Goal: Check status: Check status

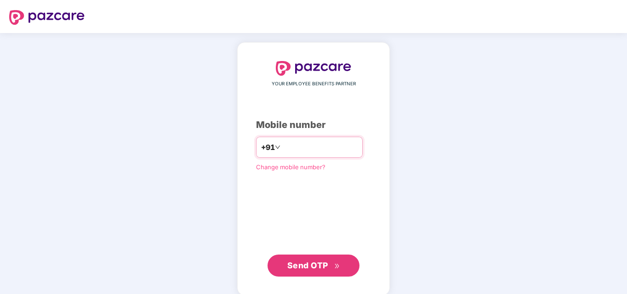
click at [306, 146] on input "number" at bounding box center [319, 147] width 75 height 15
type input "**********"
click at [312, 267] on span "Send OTP" at bounding box center [307, 266] width 41 height 10
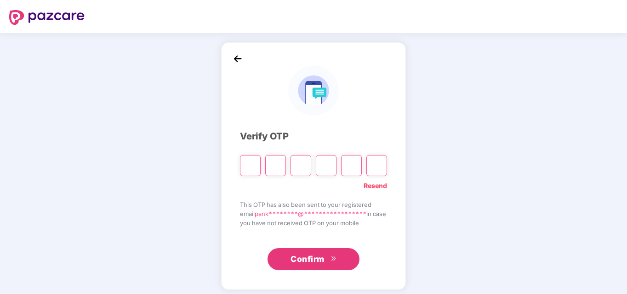
type input "*"
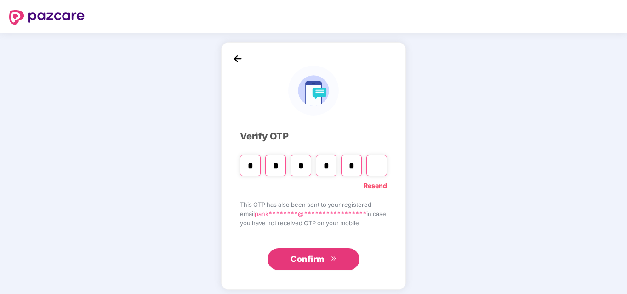
type input "*"
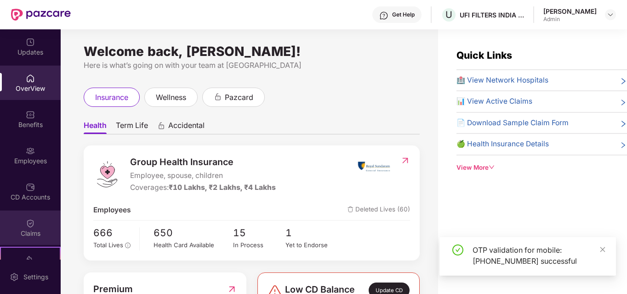
click at [26, 232] on div "Claims" at bounding box center [30, 233] width 61 height 9
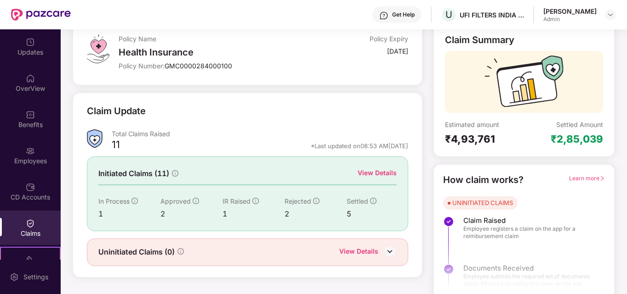
scroll to position [65, 0]
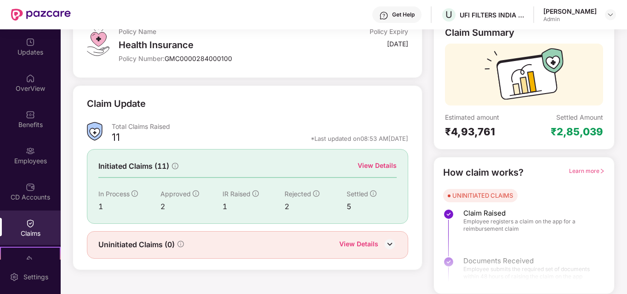
click at [374, 166] on div "View Details" at bounding box center [376, 166] width 39 height 10
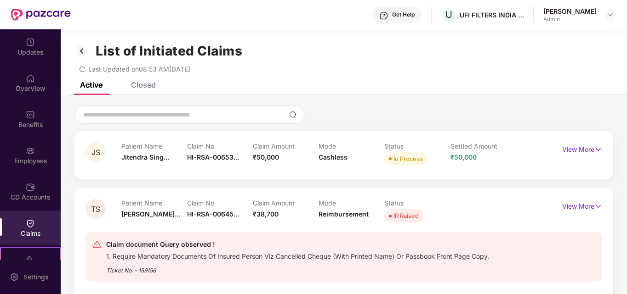
click at [32, 225] on img at bounding box center [30, 223] width 9 height 9
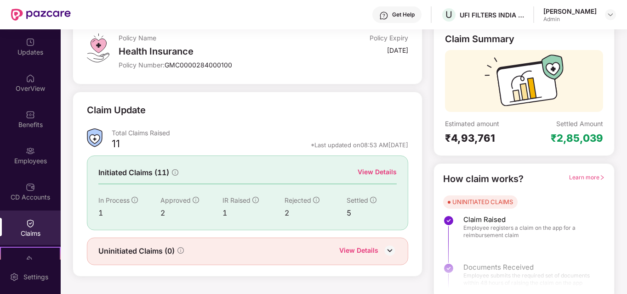
scroll to position [65, 0]
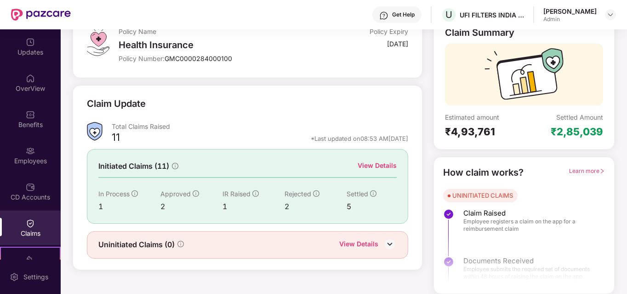
click at [354, 245] on div "View Details" at bounding box center [358, 245] width 39 height 12
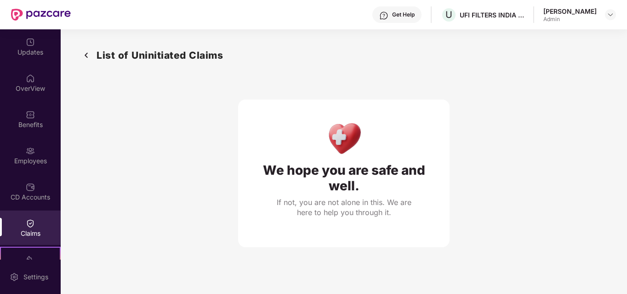
drag, startPoint x: 37, startPoint y: 230, endPoint x: 58, endPoint y: 226, distance: 21.6
click at [37, 230] on div "Claims" at bounding box center [30, 233] width 61 height 9
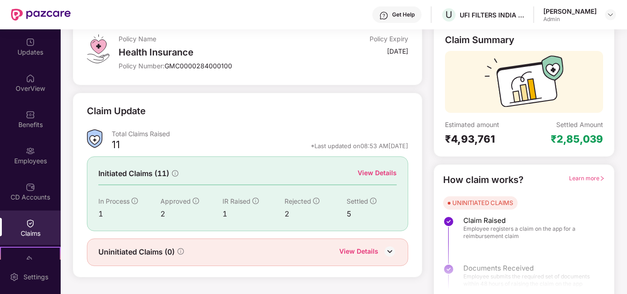
scroll to position [65, 0]
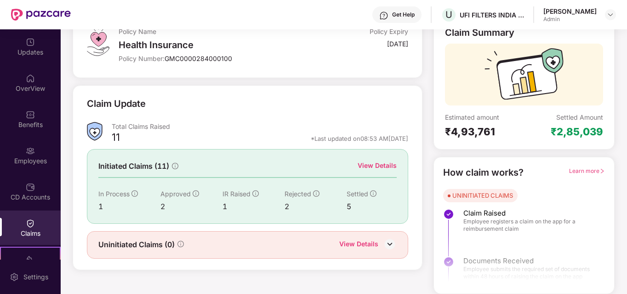
click at [376, 166] on div "View Details" at bounding box center [376, 166] width 39 height 10
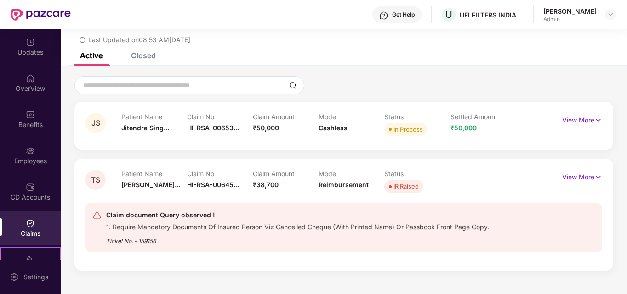
click at [579, 121] on p "View More" at bounding box center [582, 119] width 40 height 12
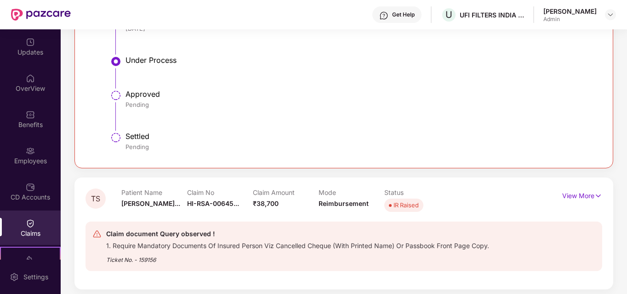
scroll to position [277, 0]
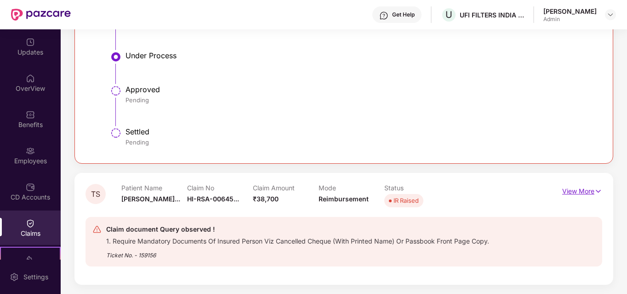
click at [580, 191] on p "View More" at bounding box center [582, 190] width 40 height 12
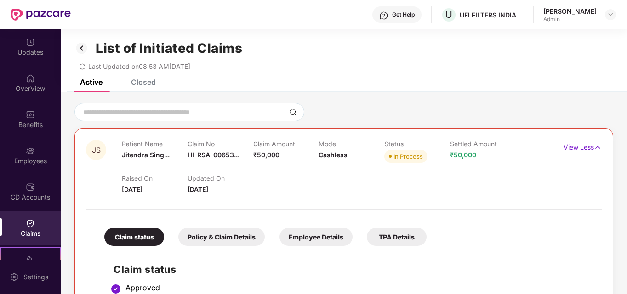
scroll to position [0, 0]
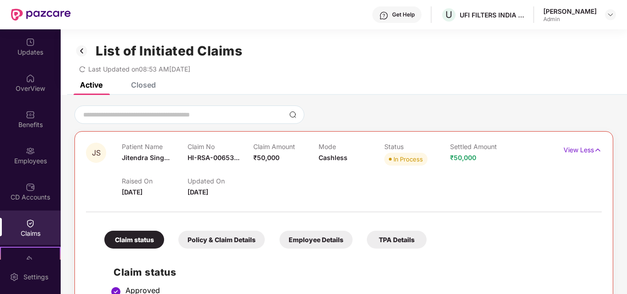
click at [144, 86] on div "Closed" at bounding box center [143, 84] width 25 height 9
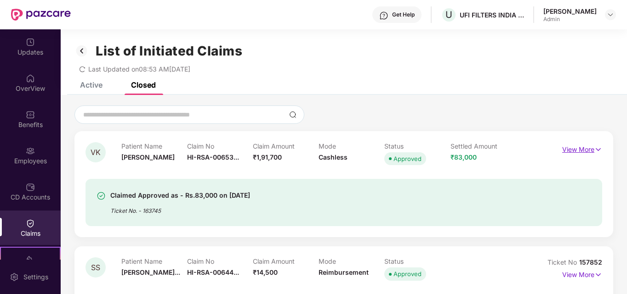
click at [586, 148] on p "View More" at bounding box center [582, 148] width 40 height 12
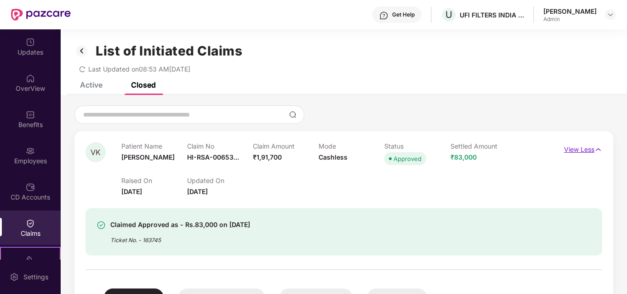
click at [587, 148] on p "View Less" at bounding box center [583, 148] width 38 height 12
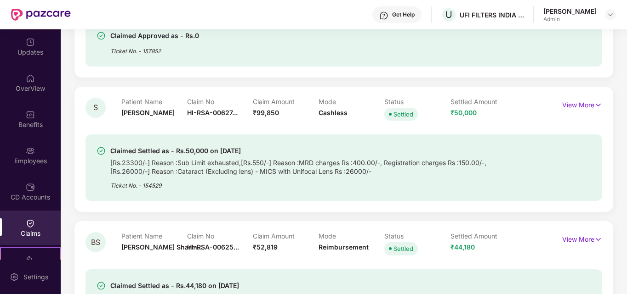
scroll to position [367, 0]
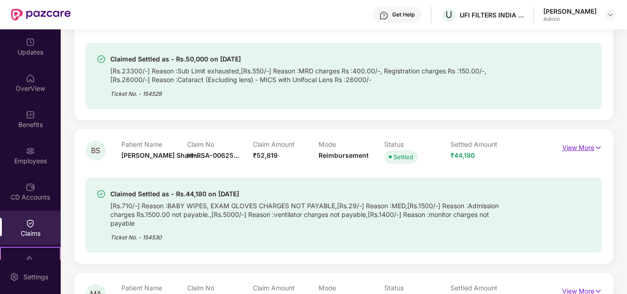
click at [581, 147] on p "View More" at bounding box center [582, 147] width 40 height 12
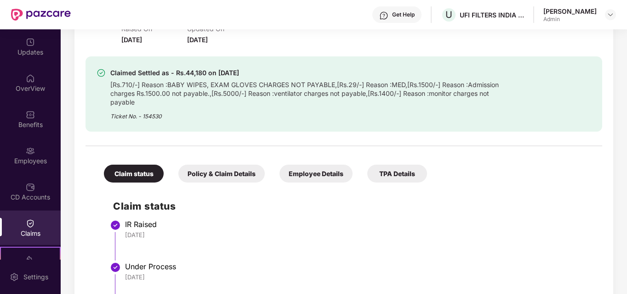
scroll to position [505, 0]
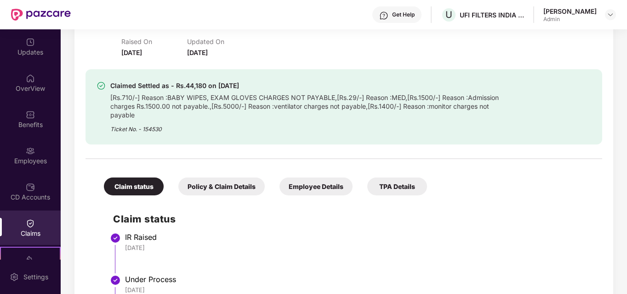
click at [233, 187] on div "Policy & Claim Details" at bounding box center [221, 187] width 86 height 18
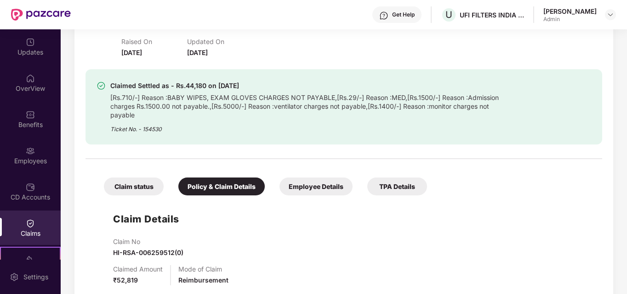
click at [129, 188] on div "Claim status" at bounding box center [134, 187] width 60 height 18
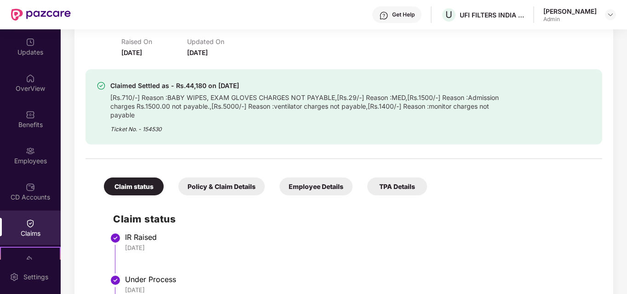
click at [201, 186] on div "Policy & Claim Details" at bounding box center [221, 187] width 86 height 18
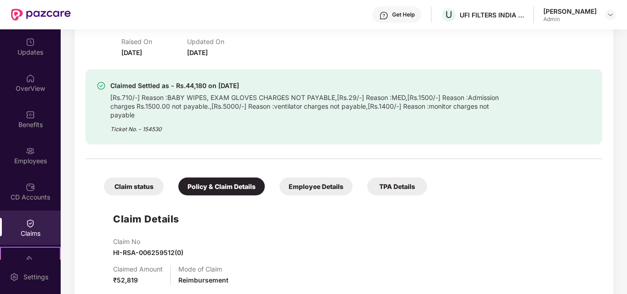
click at [327, 190] on div "Employee Details" at bounding box center [315, 187] width 73 height 18
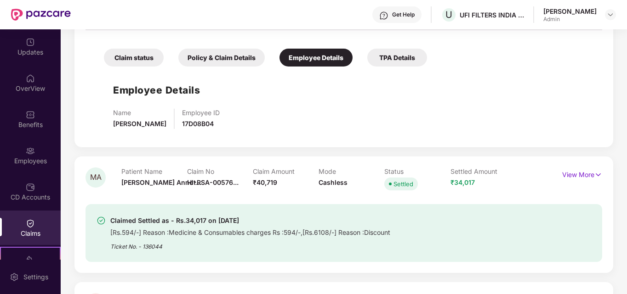
scroll to position [643, 0]
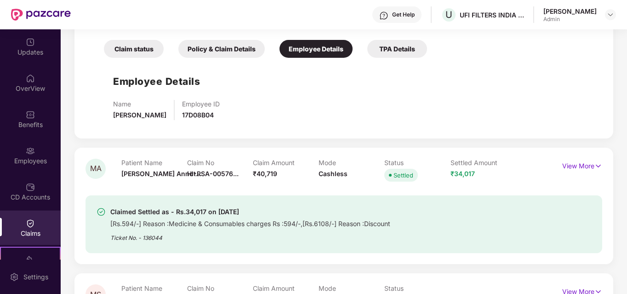
click at [397, 50] on div "TPA Details" at bounding box center [397, 49] width 60 height 18
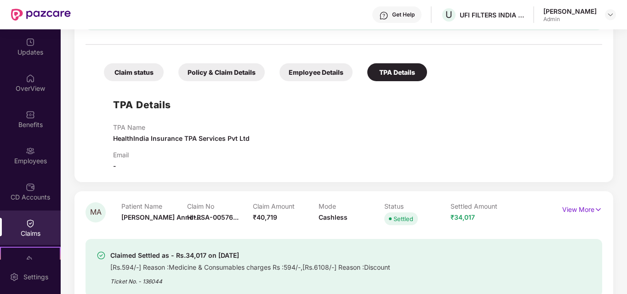
scroll to position [597, 0]
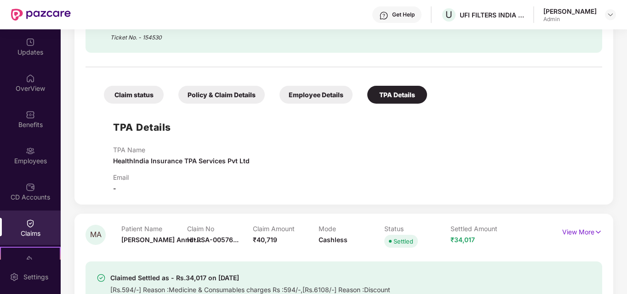
click at [206, 95] on div "Policy & Claim Details" at bounding box center [221, 95] width 86 height 18
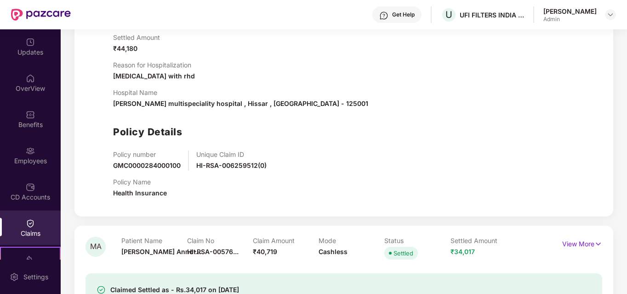
scroll to position [781, 0]
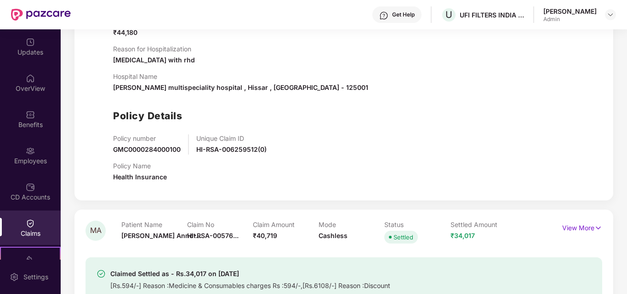
drag, startPoint x: 230, startPoint y: 152, endPoint x: 185, endPoint y: 154, distance: 45.6
click at [230, 152] on span "HI-RSA-006259512(0)" at bounding box center [231, 150] width 70 height 8
click at [163, 154] on div "Policy number GMC0000284000100" at bounding box center [147, 145] width 68 height 20
